Goal: Navigation & Orientation: Find specific page/section

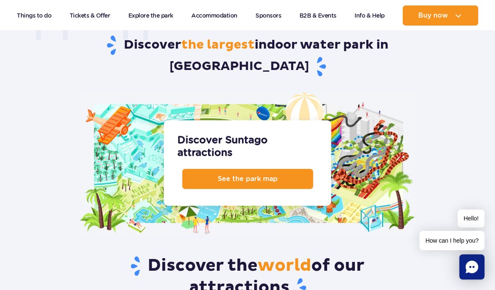
scroll to position [949, 0]
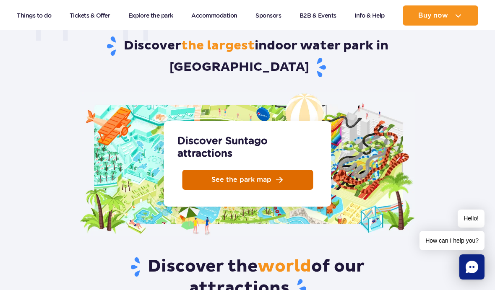
click at [276, 170] on link "See the park map" at bounding box center [247, 180] width 131 height 20
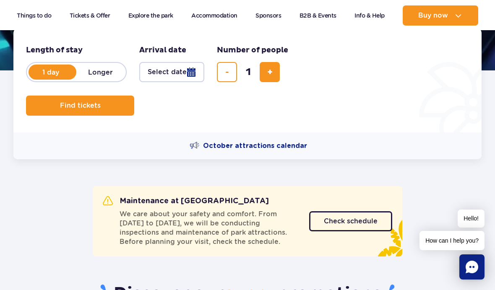
scroll to position [0, 0]
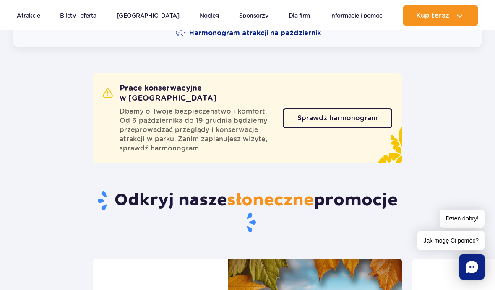
scroll to position [307, 0]
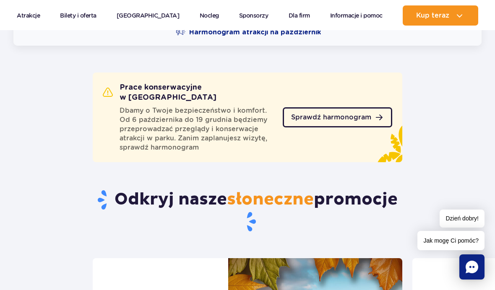
click at [368, 114] on span "Sprawdź harmonogram" at bounding box center [331, 117] width 80 height 7
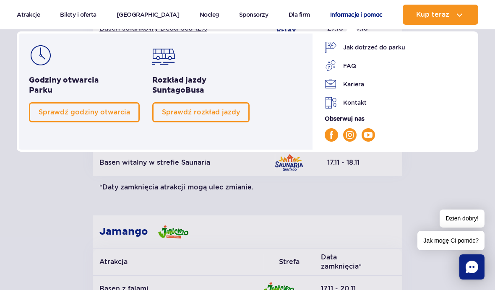
scroll to position [400, 0]
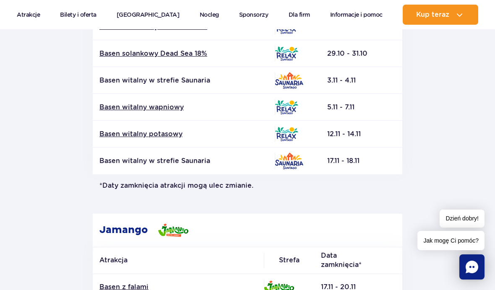
click at [425, 201] on section "Powrót do strony głównej Harmonogram prac konserwacyjnych 2025 Relax i Saunaria…" at bounding box center [247, 131] width 495 height 881
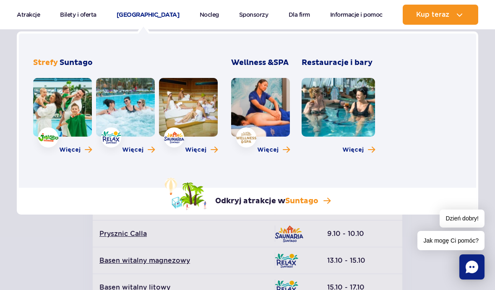
scroll to position [60, 0]
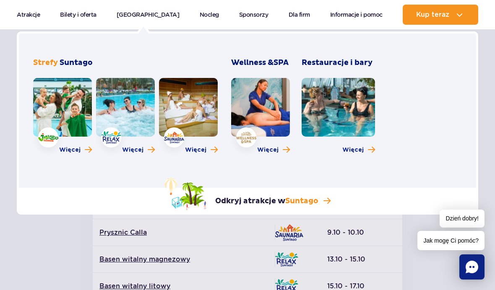
click at [127, 124] on link at bounding box center [125, 107] width 59 height 59
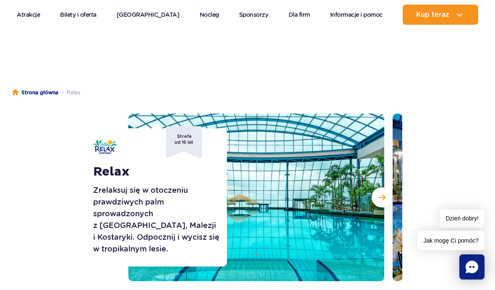
scroll to position [22, 0]
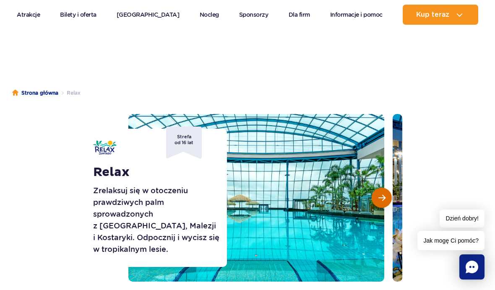
click at [385, 195] on span "Następny slajd" at bounding box center [381, 198] width 7 height 8
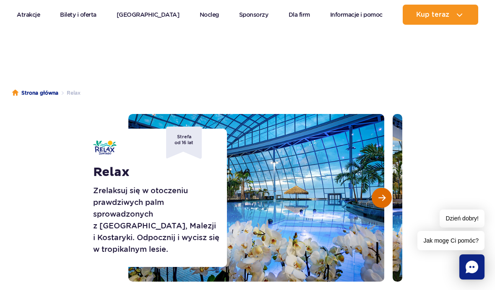
click at [385, 198] on button "Następny slajd" at bounding box center [382, 198] width 20 height 20
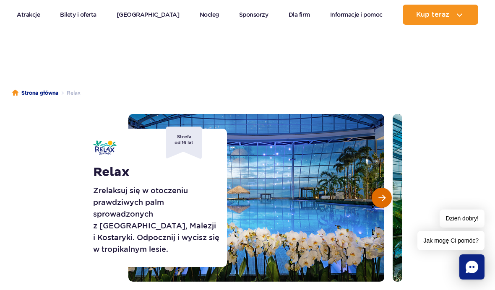
click at [388, 198] on button "Następny slajd" at bounding box center [382, 198] width 20 height 20
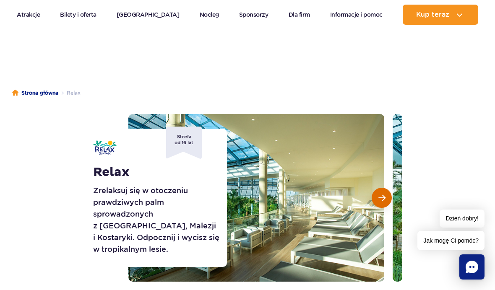
click at [388, 197] on button "Następny slajd" at bounding box center [382, 198] width 20 height 20
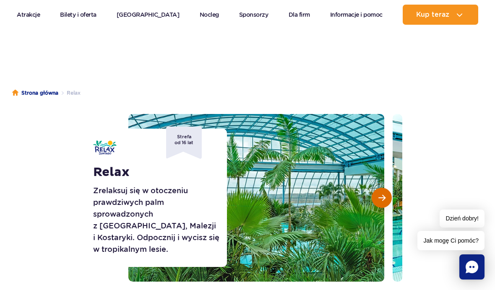
click at [385, 196] on span "Następny slajd" at bounding box center [381, 198] width 7 height 8
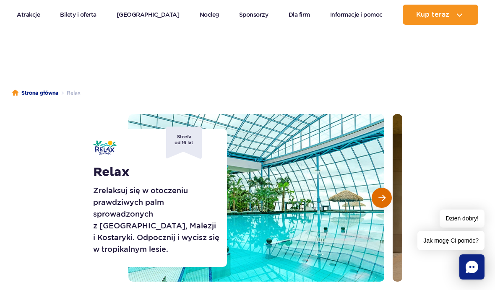
click at [386, 195] on button "Następny slajd" at bounding box center [382, 198] width 20 height 20
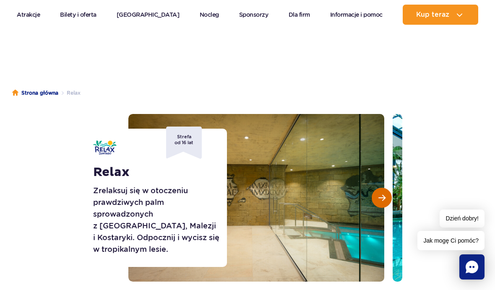
click at [385, 194] on button "Następny slajd" at bounding box center [382, 198] width 20 height 20
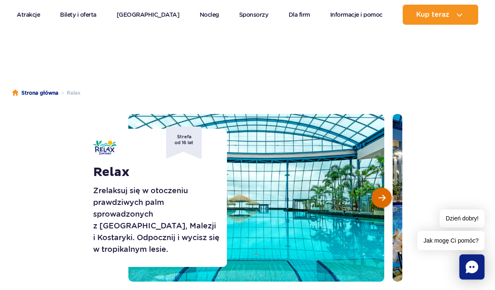
click at [387, 194] on button "Następny slajd" at bounding box center [382, 198] width 20 height 20
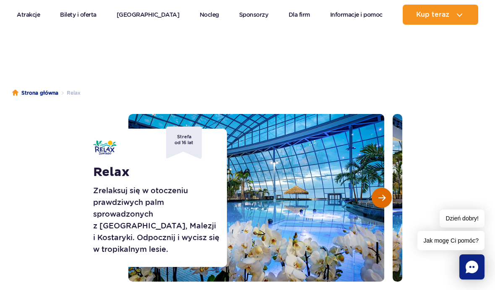
click at [381, 196] on span "Następny slajd" at bounding box center [381, 198] width 7 height 8
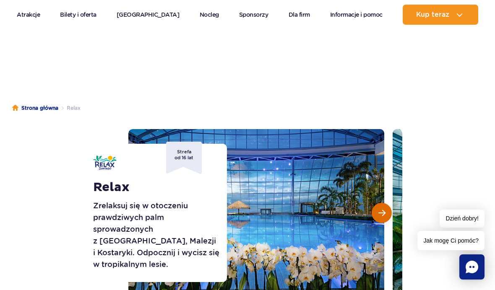
scroll to position [0, 0]
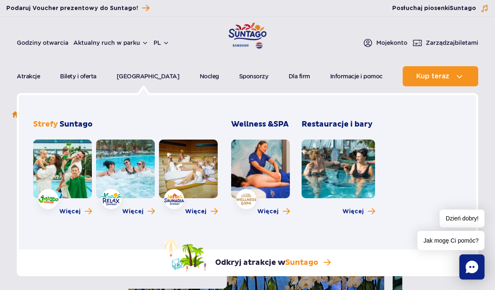
click at [194, 164] on link at bounding box center [188, 169] width 59 height 59
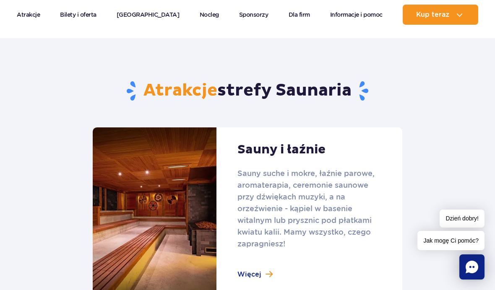
scroll to position [510, 0]
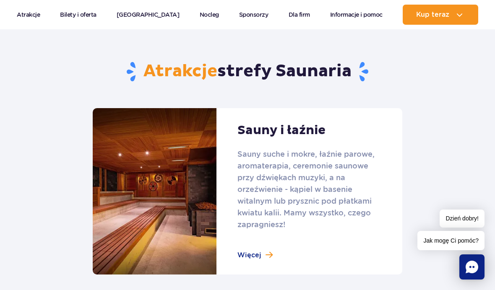
click at [354, 155] on link at bounding box center [248, 191] width 310 height 167
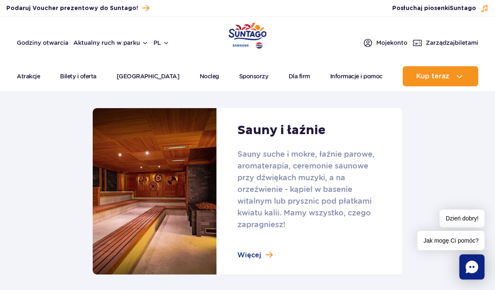
scroll to position [539, 0]
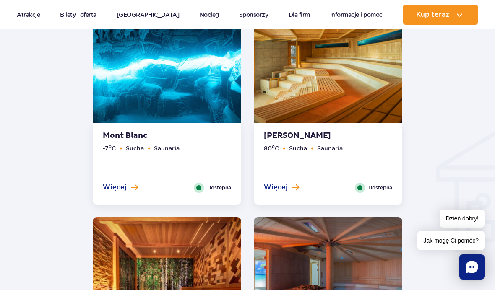
scroll to position [854, 0]
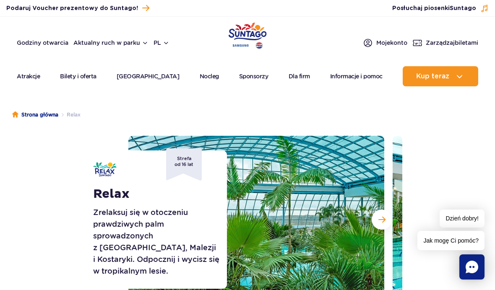
click at [246, 31] on img "Park of Poland" at bounding box center [248, 35] width 38 height 27
